Goal: Task Accomplishment & Management: Use online tool/utility

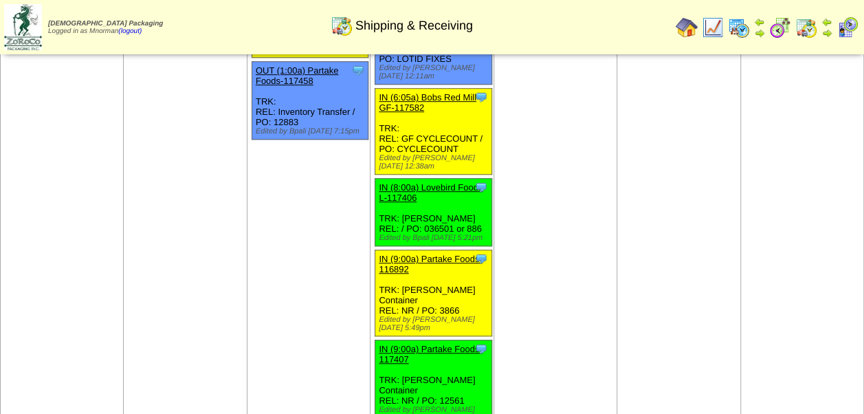
scroll to position [357, 0]
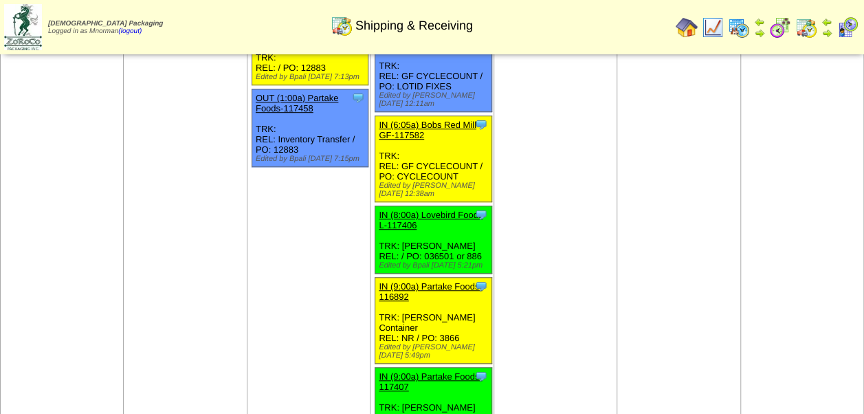
click at [488, 206] on div "Clone Item IN (8:00a) Lovebird Foods L-117406 Lovebird Foods LLC ScheduleID: 11…" at bounding box center [433, 239] width 116 height 67
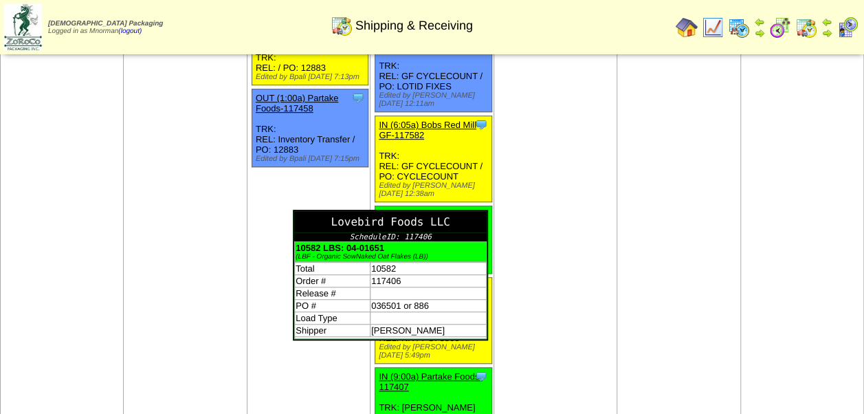
click at [483, 211] on div "Lovebird Foods LLC" at bounding box center [390, 221] width 193 height 21
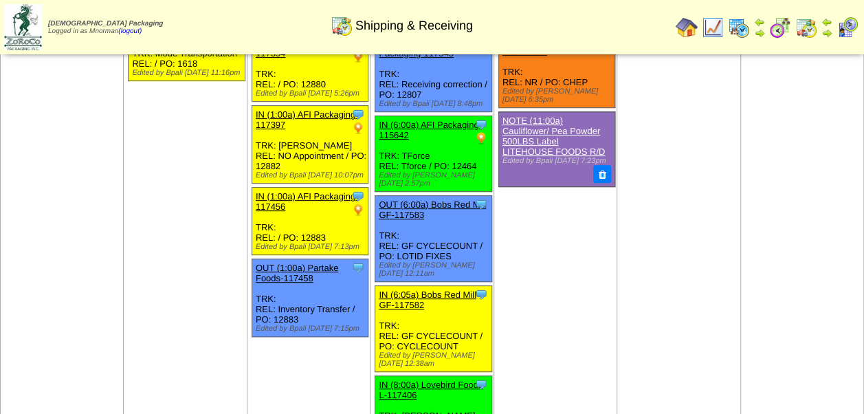
scroll to position [193, 0]
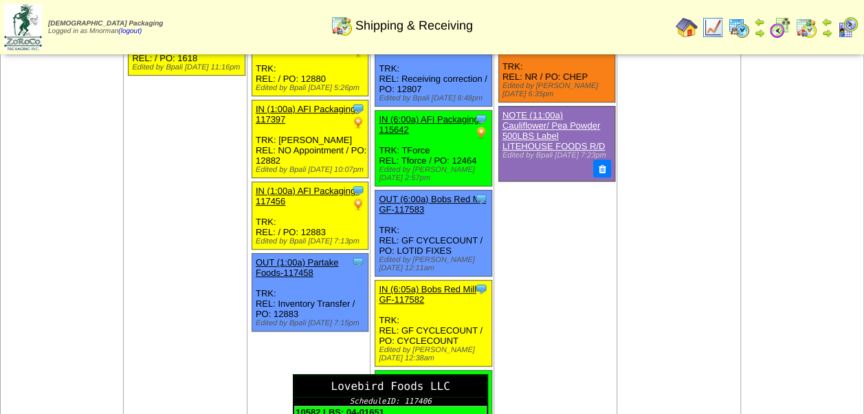
click at [485, 375] on div "Lovebird Foods LLC" at bounding box center [390, 385] width 193 height 21
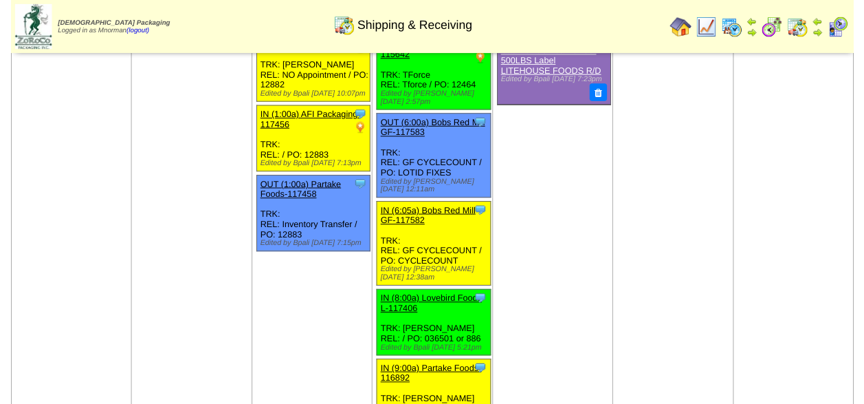
scroll to position [275, 0]
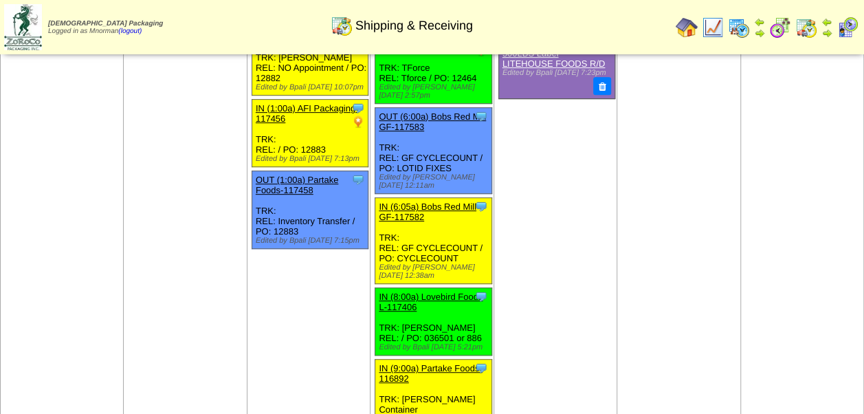
click at [427, 292] on link "IN (8:00a) Lovebird Foods L-117406" at bounding box center [431, 302] width 104 height 21
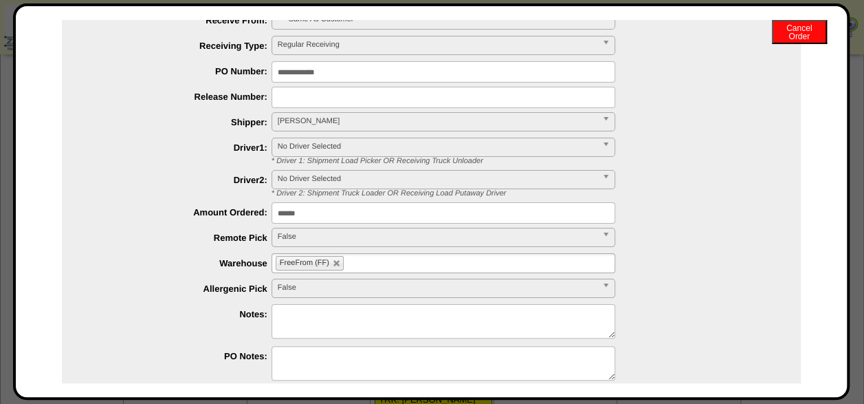
scroll to position [152, 0]
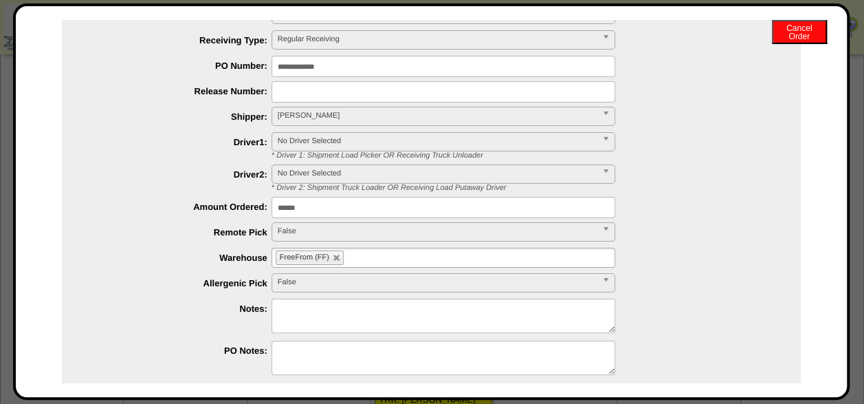
click at [464, 316] on textarea at bounding box center [444, 315] width 344 height 34
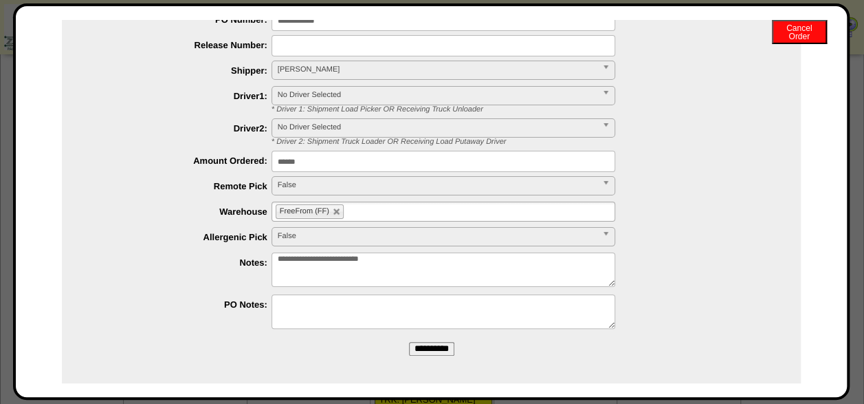
scroll to position [202, 0]
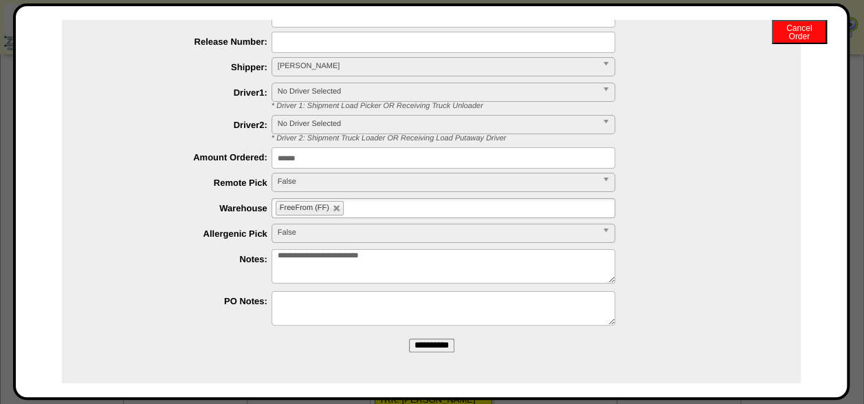
type textarea "**********"
click at [430, 345] on input "**********" at bounding box center [431, 345] width 45 height 14
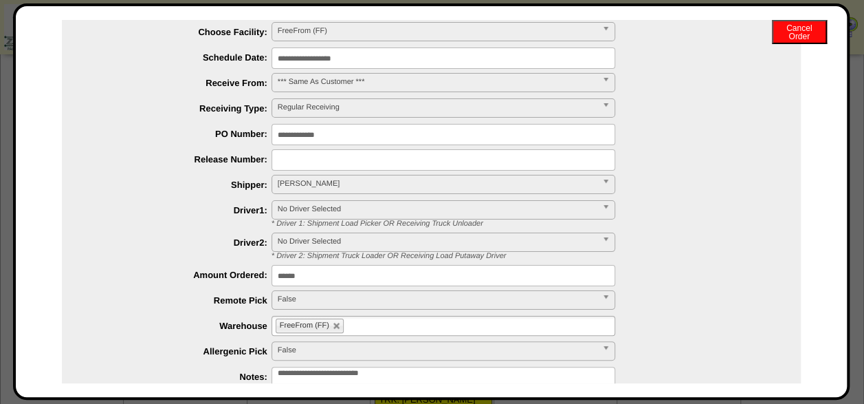
scroll to position [0, 0]
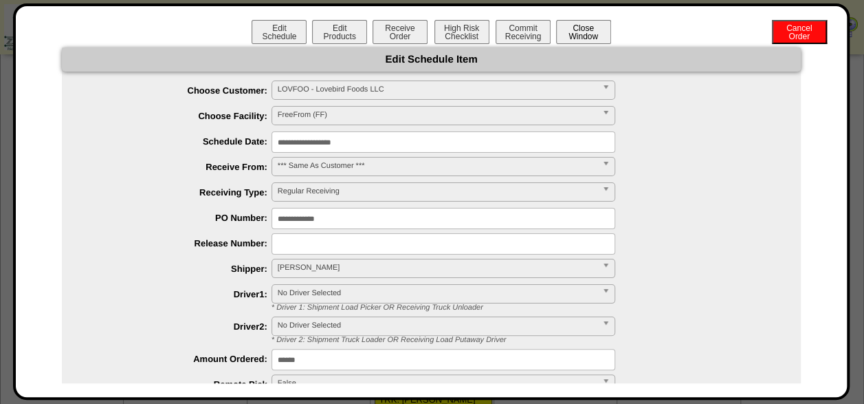
click at [591, 39] on button "Close Window" at bounding box center [583, 32] width 55 height 24
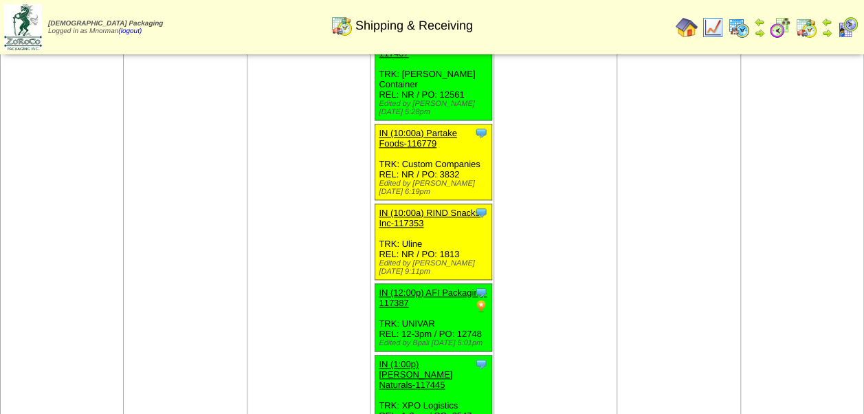
scroll to position [750, 0]
